Goal: Use online tool/utility: Utilize a website feature to perform a specific function

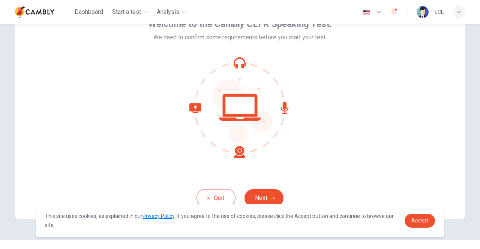
scroll to position [63, 0]
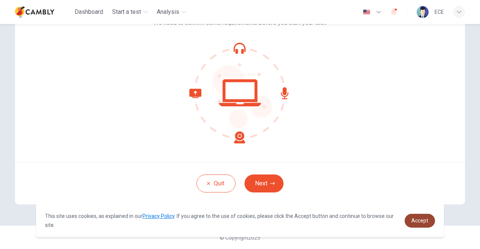
click at [426, 222] on span "Accept" at bounding box center [419, 221] width 17 height 6
click at [428, 215] on link "Accept" at bounding box center [420, 221] width 30 height 14
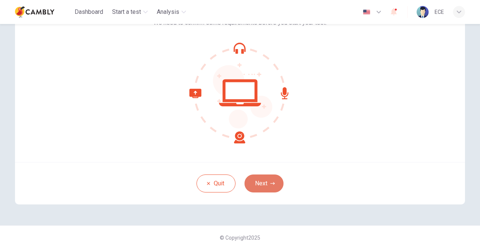
click at [262, 181] on button "Next" at bounding box center [263, 184] width 39 height 18
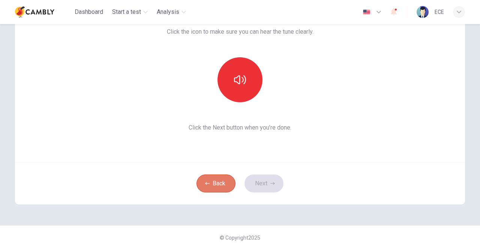
click at [217, 184] on button "Back" at bounding box center [215, 184] width 39 height 18
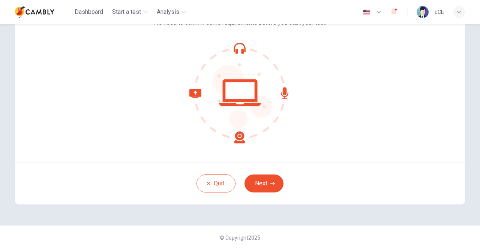
click at [238, 103] on icon at bounding box center [239, 92] width 101 height 101
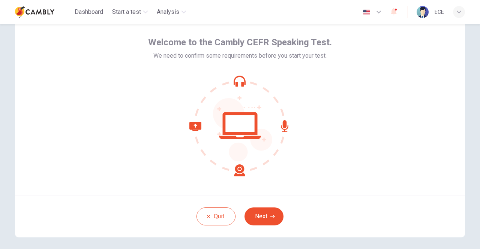
scroll to position [29, 0]
click at [276, 216] on button "Next" at bounding box center [263, 217] width 39 height 18
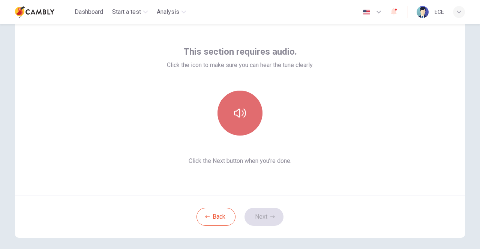
click at [245, 115] on button "button" at bounding box center [239, 113] width 45 height 45
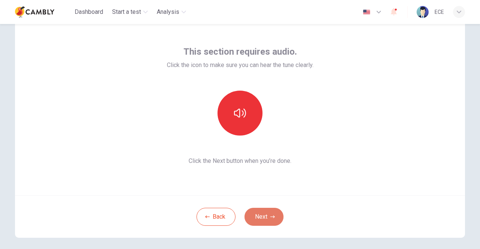
click at [262, 215] on button "Next" at bounding box center [263, 217] width 39 height 18
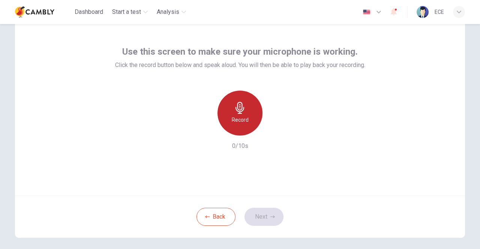
click at [244, 116] on h6 "Record" at bounding box center [240, 119] width 17 height 9
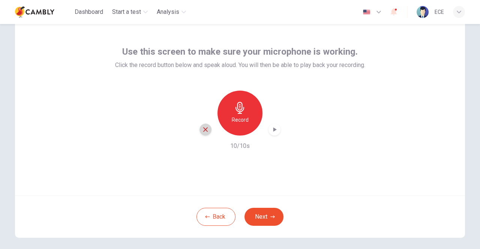
click at [203, 134] on div "button" at bounding box center [205, 130] width 12 height 12
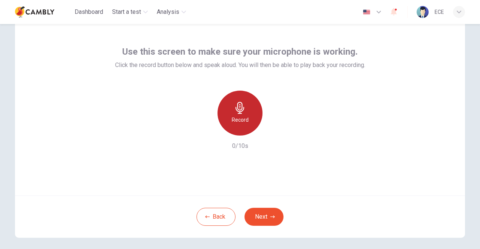
click at [247, 114] on div "Record" at bounding box center [239, 113] width 45 height 45
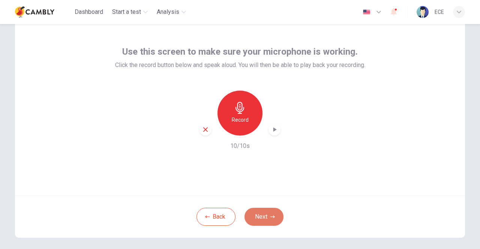
click at [269, 213] on button "Next" at bounding box center [263, 217] width 39 height 18
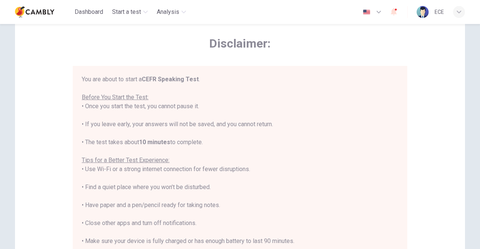
scroll to position [34, 0]
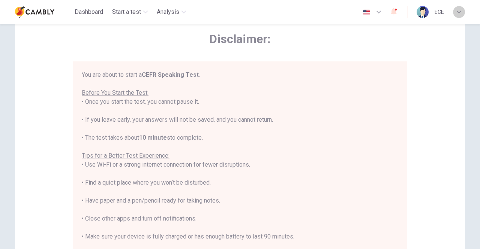
click at [458, 14] on icon "button" at bounding box center [459, 12] width 4 height 4
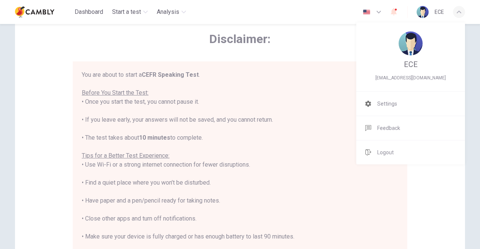
click at [477, 85] on div at bounding box center [240, 124] width 480 height 249
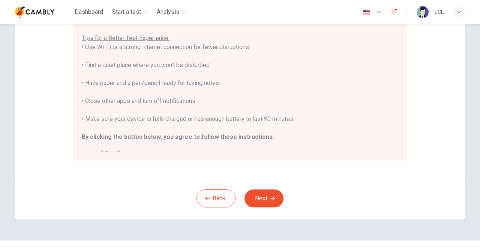
scroll to position [163, 0]
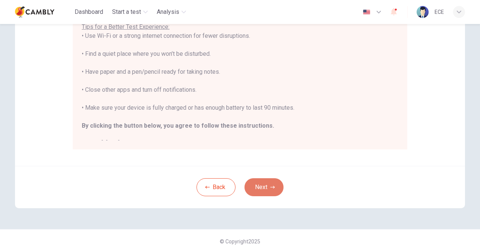
click at [271, 185] on icon "button" at bounding box center [272, 187] width 4 height 4
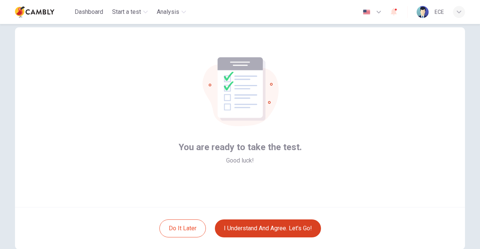
scroll to position [18, 0]
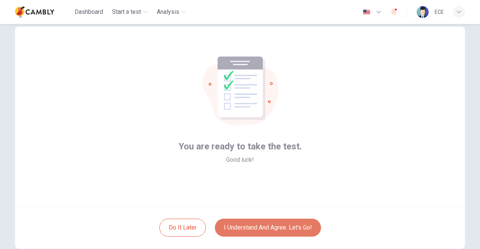
click at [289, 227] on button "I understand and agree. Let’s go!" at bounding box center [268, 228] width 106 height 18
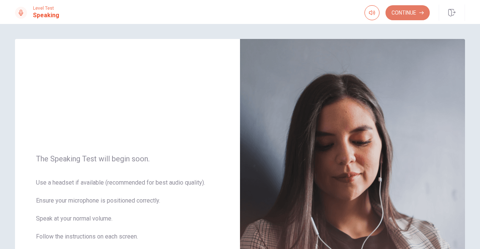
click at [395, 9] on button "Continue" at bounding box center [407, 12] width 44 height 15
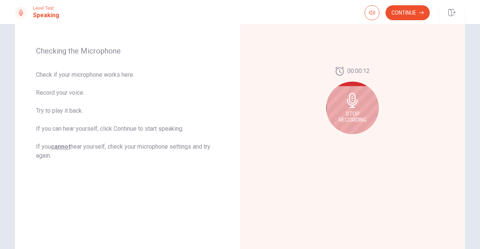
scroll to position [101, 0]
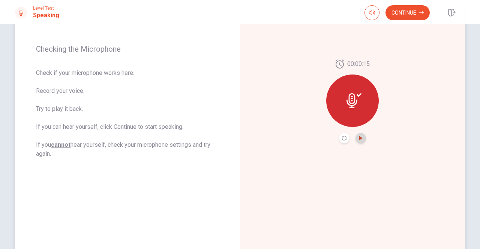
click at [358, 140] on icon "Play Audio" at bounding box center [360, 138] width 4 height 4
click at [358, 140] on icon "Pause Audio" at bounding box center [360, 138] width 4 height 4
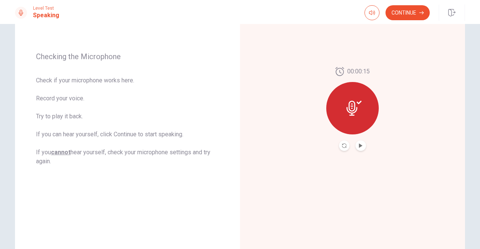
scroll to position [87, 0]
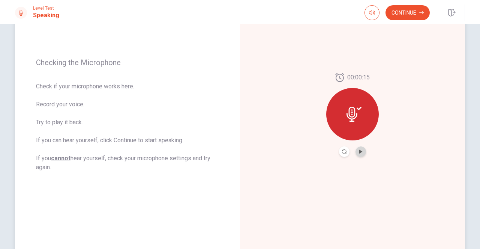
click at [359, 149] on button "Play Audio" at bounding box center [360, 152] width 10 height 10
click at [403, 15] on button "Continue" at bounding box center [407, 12] width 44 height 15
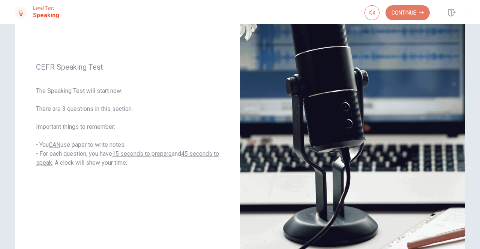
click at [406, 10] on button "Continue" at bounding box center [407, 12] width 44 height 15
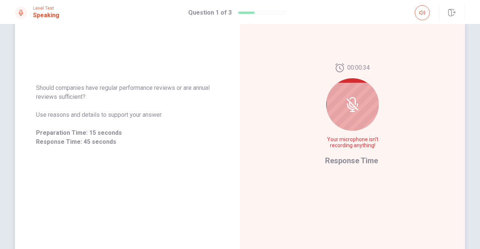
click at [351, 105] on icon at bounding box center [352, 105] width 12 height 12
click at [350, 116] on div at bounding box center [352, 104] width 52 height 52
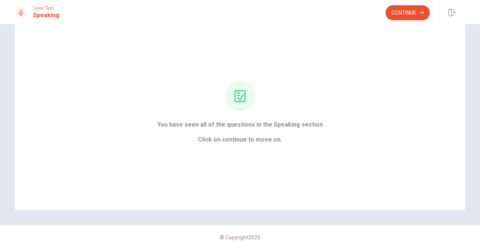
scroll to position [23, 0]
click at [398, 13] on button "Continue" at bounding box center [407, 12] width 44 height 15
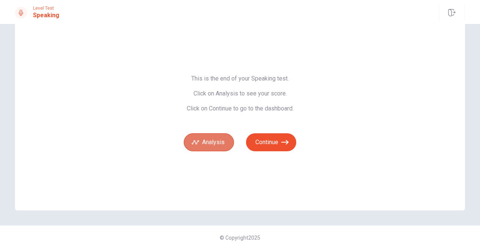
click at [210, 141] on button "Analysis" at bounding box center [209, 142] width 50 height 18
